Goal: Information Seeking & Learning: Learn about a topic

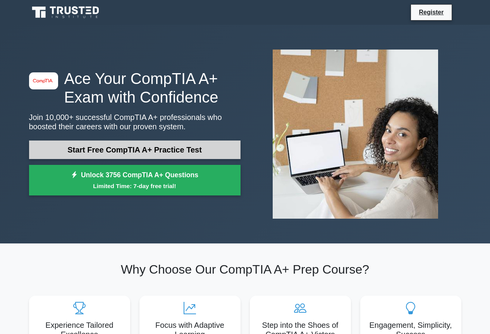
click at [176, 145] on link "Start Free CompTIA A+ Practice Test" at bounding box center [135, 150] width 212 height 19
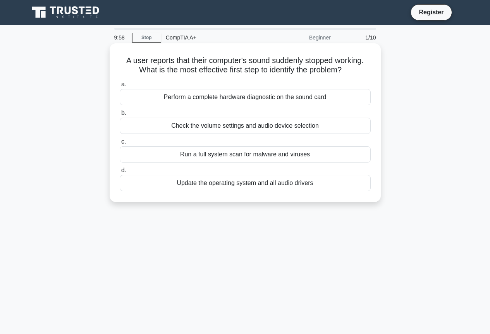
click at [236, 64] on h5 "A user reports that their computer's sound suddenly stopped working. What is th…" at bounding box center [245, 65] width 253 height 19
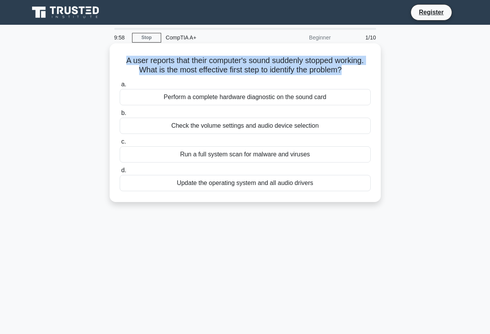
click at [236, 64] on h5 "A user reports that their computer's sound suddenly stopped working. What is th…" at bounding box center [245, 65] width 253 height 19
click at [183, 57] on h5 "A user reports that their computer's sound suddenly stopped working. What is th…" at bounding box center [245, 65] width 253 height 19
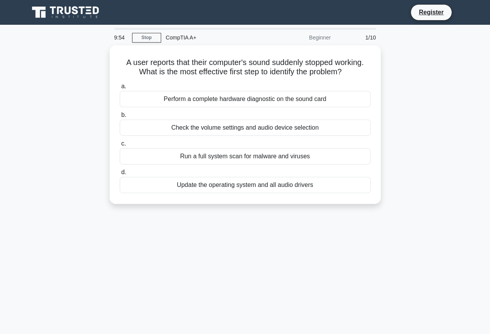
click at [319, 34] on div "Beginner" at bounding box center [302, 38] width 68 height 16
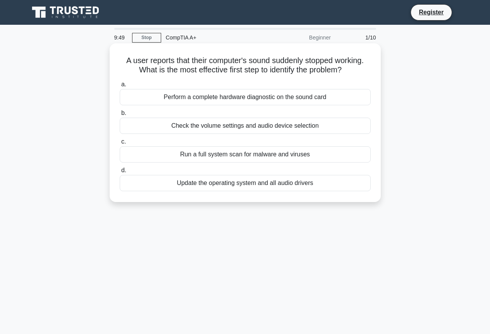
scroll to position [36, 0]
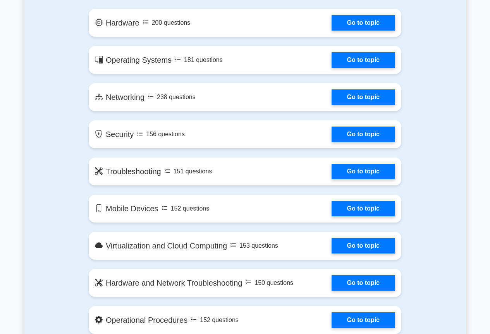
scroll to position [465, 0]
